Goal: Information Seeking & Learning: Compare options

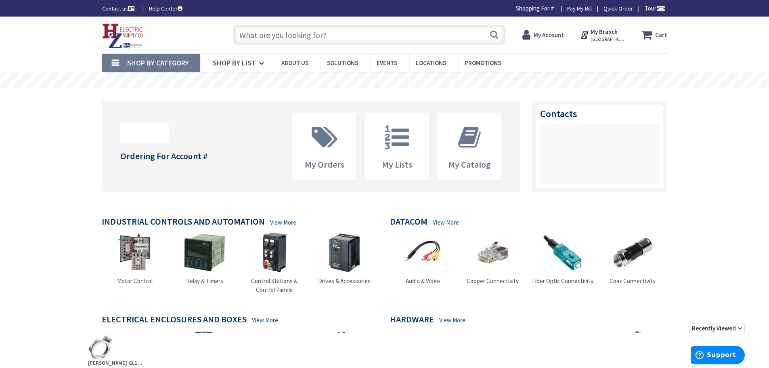
type input "[PERSON_NAME][GEOGRAPHIC_DATA][PERSON_NAME], [GEOGRAPHIC_DATA]"
click at [275, 40] on input "text" at bounding box center [369, 35] width 273 height 20
paste input "(1) Murray, MP250, 50A, Double Pole Breaker, 10AIC alt brk: Eaton/Cutler-Hamer,…"
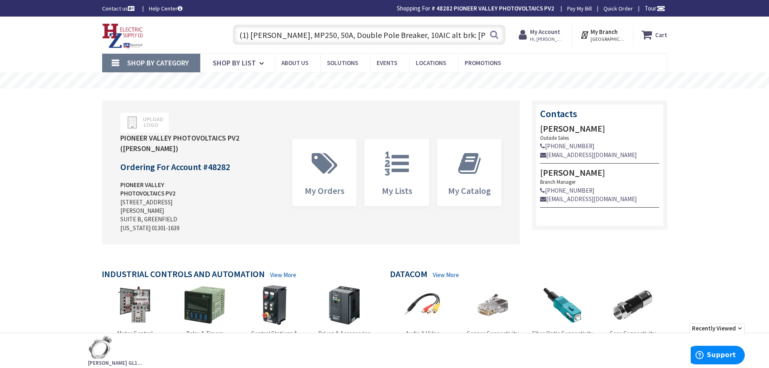
scroll to position [0, 131]
type input "(1) Murray, MP250, 50A, Double Pole Breaker, 10AIC alt brk: Eaton/Cutler-Hamer,…"
click at [497, 34] on button "Search" at bounding box center [494, 34] width 11 height 18
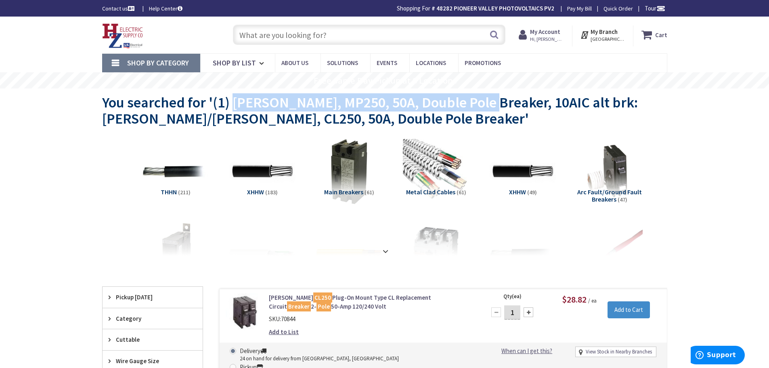
drag, startPoint x: 232, startPoint y: 103, endPoint x: 486, endPoint y: 108, distance: 253.7
click at [486, 108] on span "You searched for '(1) Murray, MP250, 50A, Double Pole Breaker, 10AIC alt brk: E…" at bounding box center [370, 110] width 536 height 34
copy span "Murray, MP250, 50A, Double Pole Breaker"
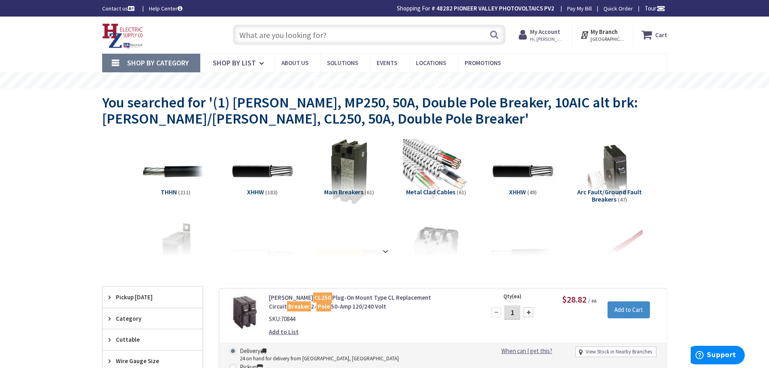
click at [284, 41] on input "text" at bounding box center [369, 35] width 273 height 20
paste input "Murray, MP250, 50A, Double Pole Breaker"
type input "Murray, MP250, 50A, Double Pole Breaker"
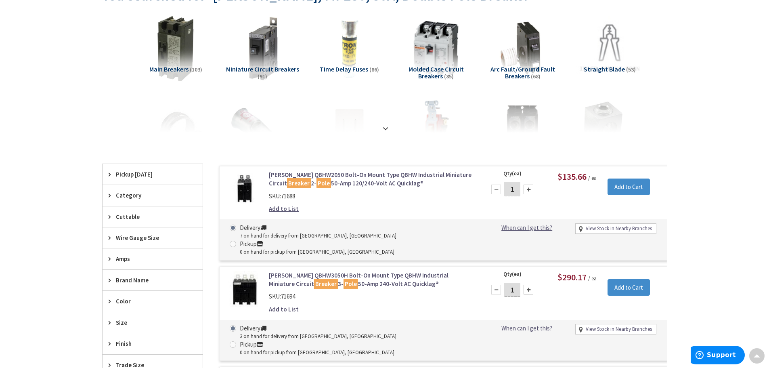
scroll to position [121, 0]
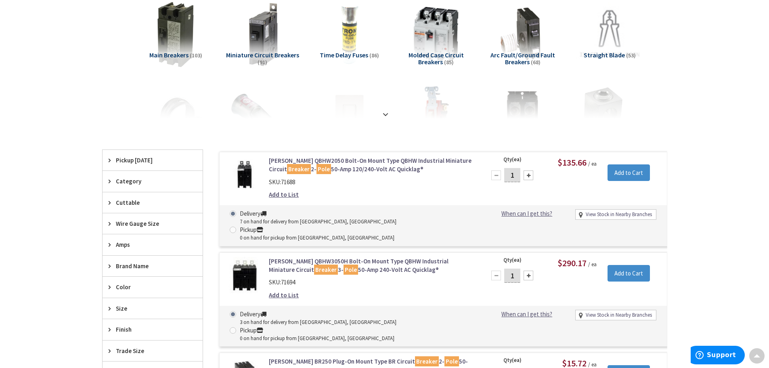
click at [322, 162] on link "Eaton QBHW2050 Bolt-On Mount Type QBHW Industrial Miniature Circuit Breaker 2- …" at bounding box center [372, 164] width 206 height 17
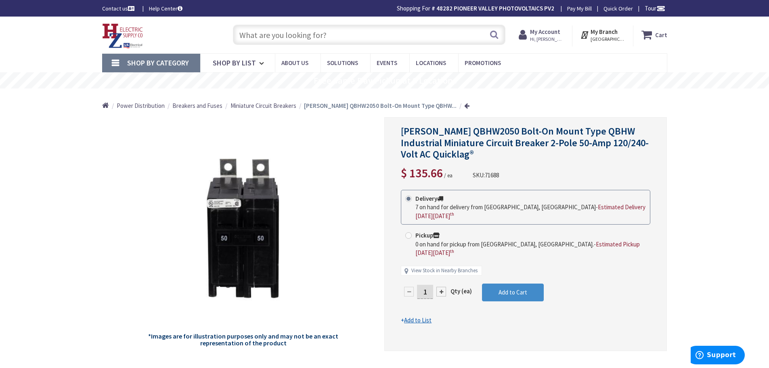
click at [292, 34] on input "text" at bounding box center [369, 35] width 273 height 20
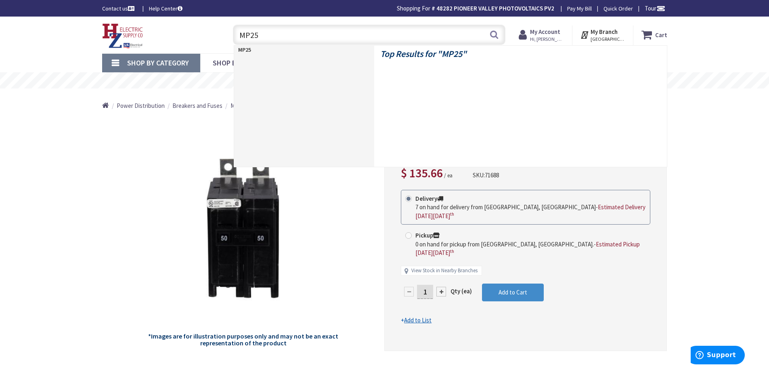
type input "MP250"
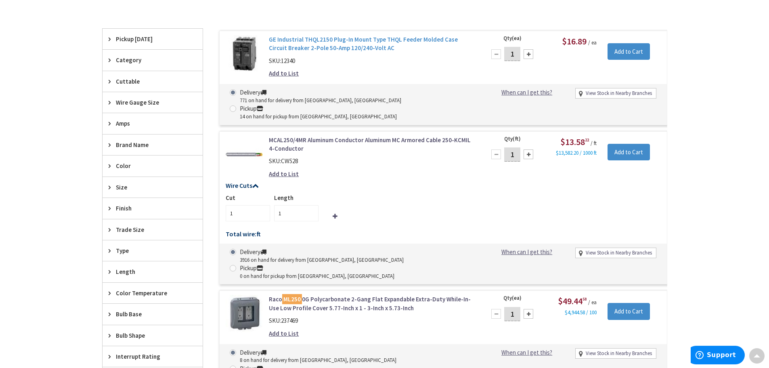
scroll to position [81, 0]
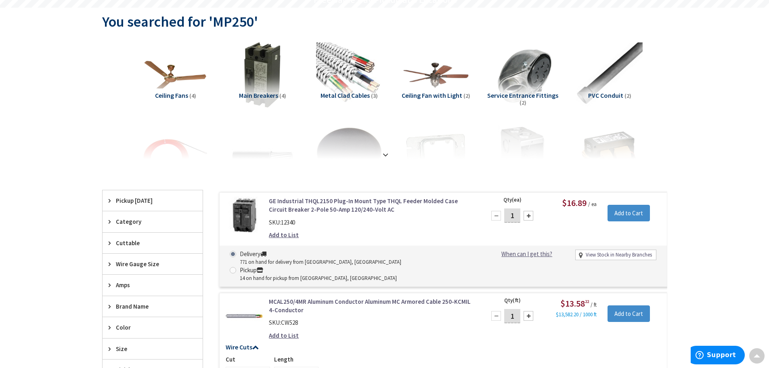
click at [312, 203] on link "GE Industrial THQL2150 Plug-In Mount Type THQL Feeder Molded Case Circuit Break…" at bounding box center [372, 205] width 206 height 17
